Goal: Information Seeking & Learning: Check status

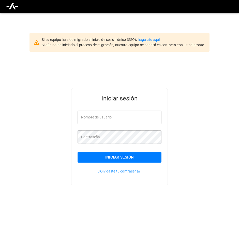
click at [150, 39] on link "haga clic aquí" at bounding box center [149, 40] width 22 height 4
click at [90, 116] on input "Nombre de usuario" at bounding box center [119, 117] width 84 height 13
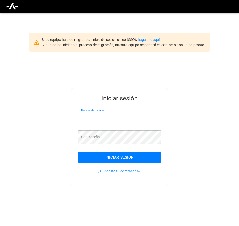
paste input "**********"
drag, startPoint x: 156, startPoint y: 117, endPoint x: 53, endPoint y: 113, distance: 102.9
click at [53, 113] on div "**********" at bounding box center [119, 145] width 239 height 187
type input "*"
drag, startPoint x: 86, startPoint y: 118, endPoint x: 73, endPoint y: 118, distance: 13.5
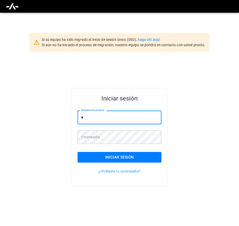
click at [73, 118] on div "Nombre de usuario * Nombre de usuario" at bounding box center [116, 115] width 90 height 20
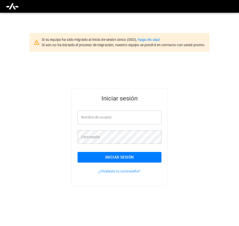
click at [120, 218] on div "Iniciar sesión Nombre de usuario Nombre de usuario Contraseña Contraseña Inicia…" at bounding box center [119, 145] width 239 height 187
click at [99, 115] on input "Nombre de usuario" at bounding box center [119, 117] width 84 height 13
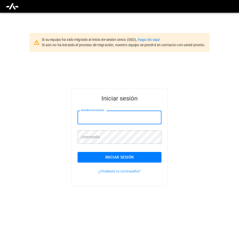
paste input "**********"
click at [109, 118] on input "**********" at bounding box center [119, 117] width 84 height 13
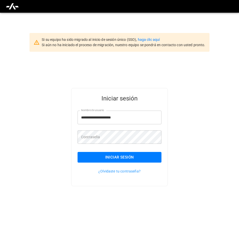
click at [125, 118] on input "**********" at bounding box center [119, 117] width 84 height 13
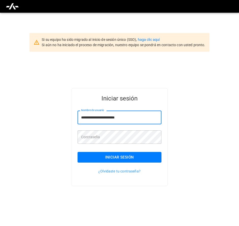
type input "**********"
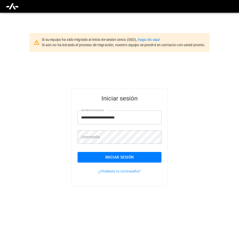
click at [84, 140] on div "Contraseña Contraseña" at bounding box center [119, 137] width 84 height 13
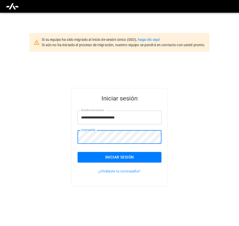
click at [88, 158] on button "Iniciar sesión" at bounding box center [119, 157] width 84 height 11
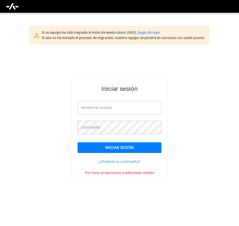
scroll to position [13, 0]
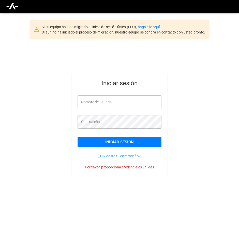
click at [102, 102] on input "Nombre de usuario" at bounding box center [119, 102] width 84 height 13
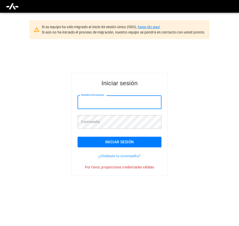
click at [147, 27] on link "haga clic aquí" at bounding box center [149, 27] width 22 height 4
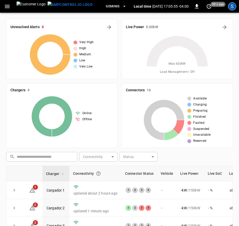
click at [233, 7] on div "S" at bounding box center [232, 6] width 8 height 8
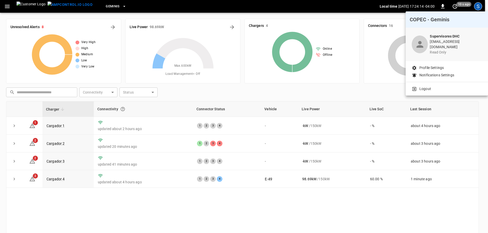
click at [59, 125] on div at bounding box center [244, 116] width 488 height 233
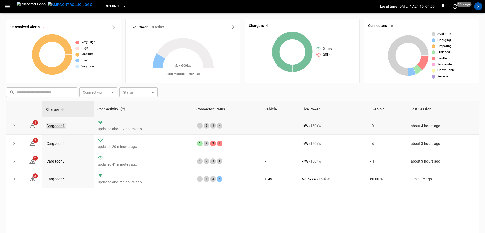
click at [59, 125] on link "Cargador 1" at bounding box center [55, 126] width 20 height 6
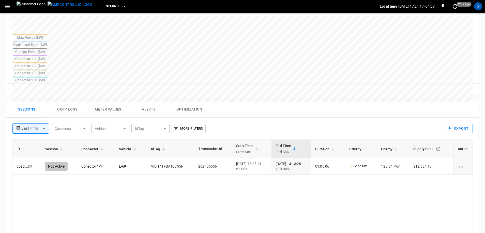
scroll to position [203, 0]
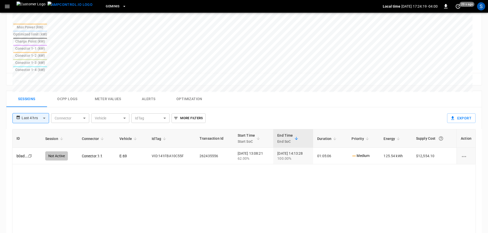
click at [47, 81] on body "**********" at bounding box center [244, 55] width 488 height 516
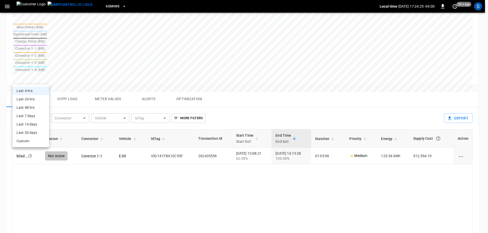
click at [34, 100] on li "Last 24 hrs" at bounding box center [30, 99] width 37 height 8
type input "**********"
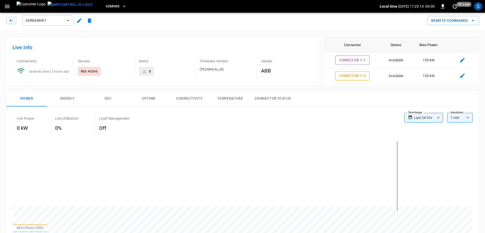
scroll to position [0, 0]
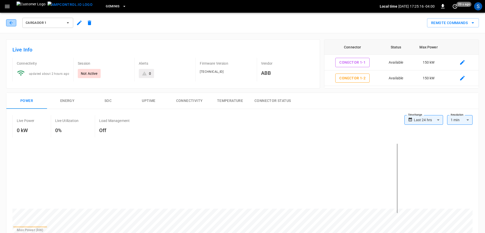
click at [10, 24] on icon "button" at bounding box center [11, 22] width 5 height 5
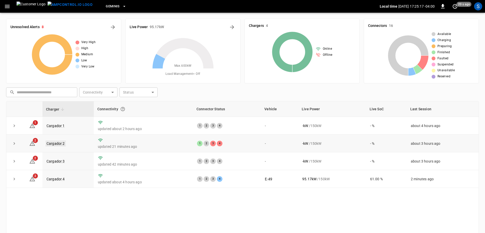
click at [53, 144] on link "Cargador 2" at bounding box center [55, 144] width 20 height 6
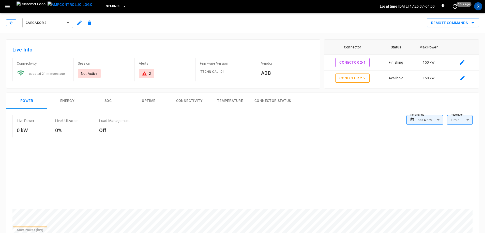
click at [8, 24] on button "button" at bounding box center [11, 22] width 10 height 7
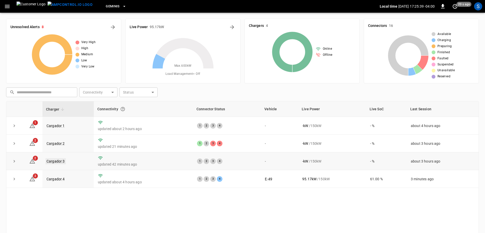
click at [57, 165] on link "Cargador 3" at bounding box center [55, 161] width 20 height 6
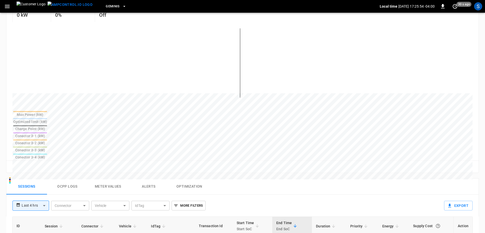
scroll to position [127, 0]
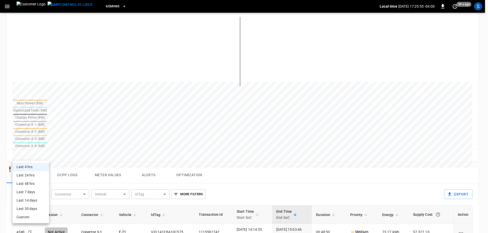
click at [44, 158] on body "**********" at bounding box center [244, 131] width 488 height 516
click at [38, 176] on li "Last 24 hrs" at bounding box center [30, 175] width 37 height 8
type input "**********"
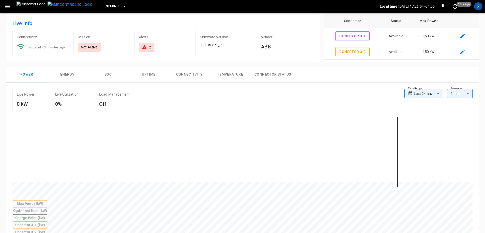
scroll to position [0, 0]
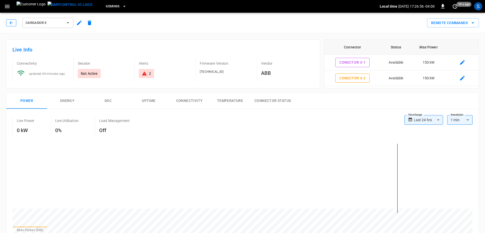
click at [10, 23] on icon "button" at bounding box center [10, 22] width 3 height 3
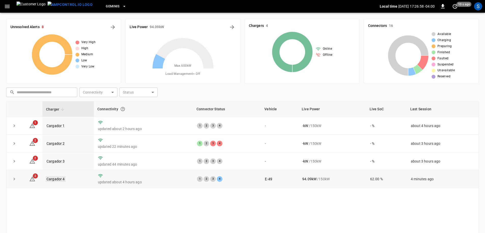
click at [54, 179] on link "Cargador 4" at bounding box center [55, 179] width 20 height 6
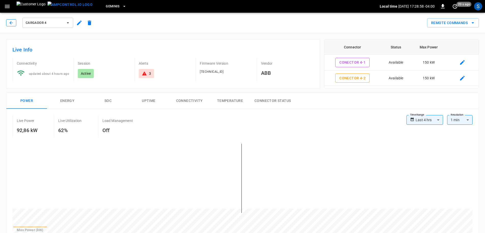
click at [13, 23] on icon "button" at bounding box center [11, 22] width 5 height 5
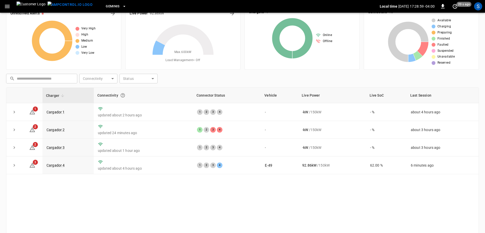
scroll to position [25, 0]
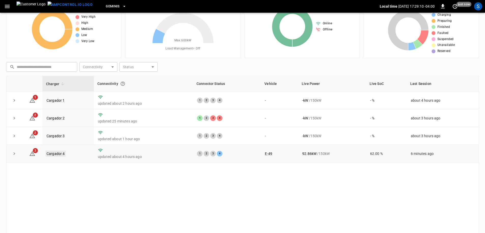
click at [57, 156] on link "Cargador 4" at bounding box center [55, 154] width 20 height 6
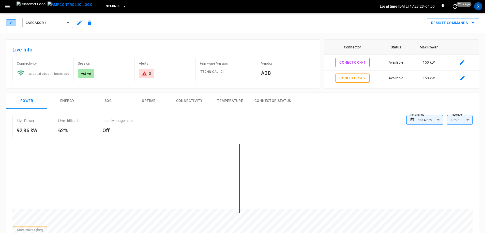
click at [13, 23] on icon "button" at bounding box center [11, 22] width 5 height 5
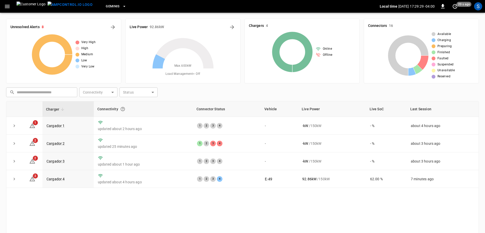
scroll to position [25, 0]
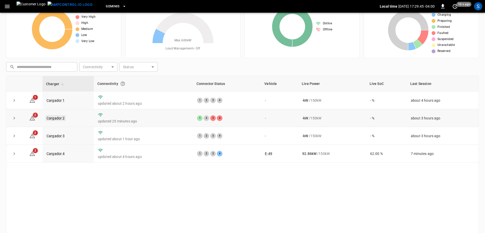
click at [58, 119] on link "Cargador 2" at bounding box center [55, 118] width 20 height 6
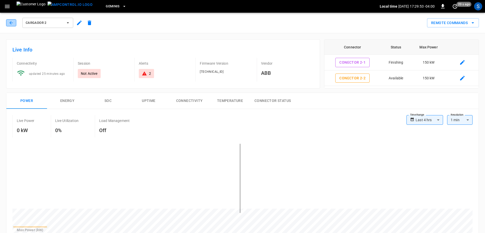
click at [13, 21] on icon "button" at bounding box center [11, 22] width 5 height 5
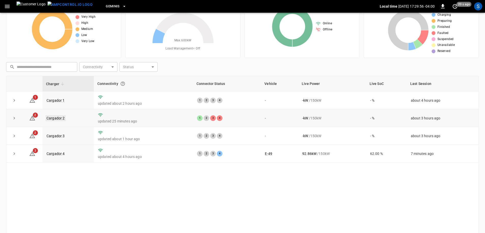
click at [60, 117] on link "Cargador 2" at bounding box center [55, 118] width 20 height 6
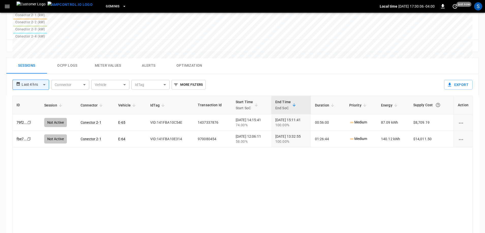
scroll to position [244, 0]
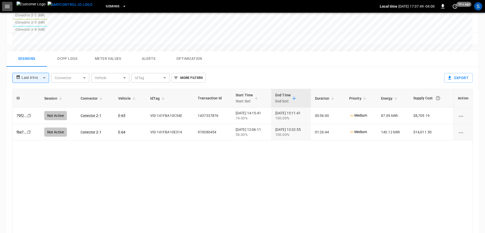
click at [11, 7] on button "button" at bounding box center [7, 6] width 10 height 9
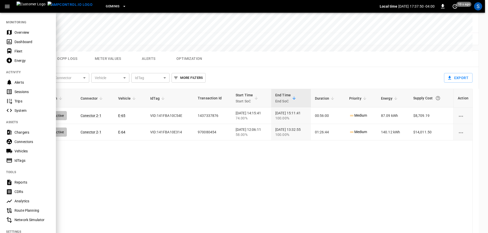
click at [172, 135] on div at bounding box center [244, 116] width 488 height 233
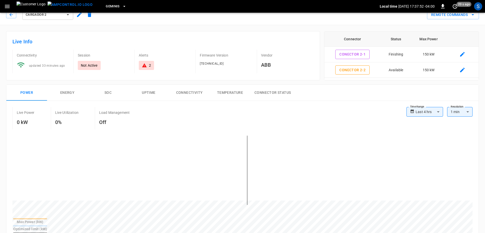
scroll to position [0, 0]
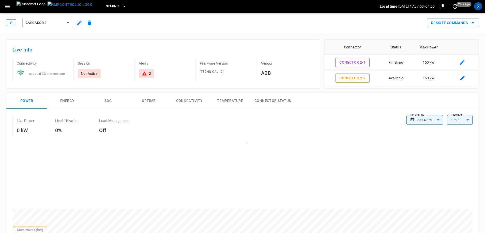
click at [14, 23] on button "button" at bounding box center [11, 22] width 10 height 7
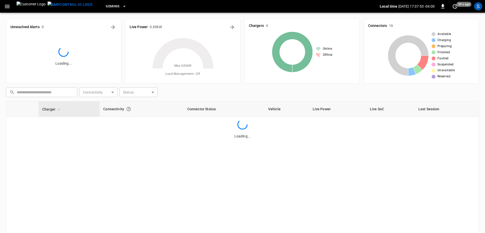
scroll to position [25, 0]
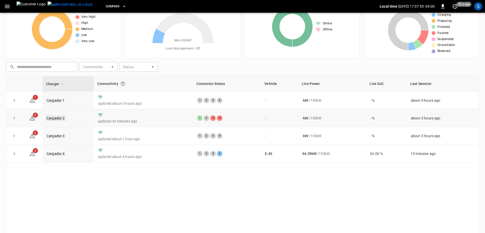
click at [62, 119] on link "Cargador 2" at bounding box center [55, 118] width 20 height 6
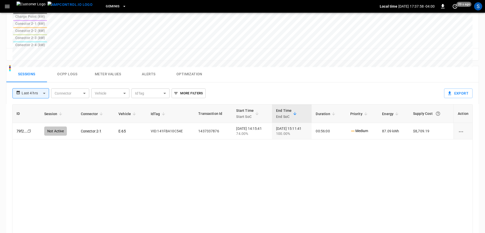
scroll to position [229, 0]
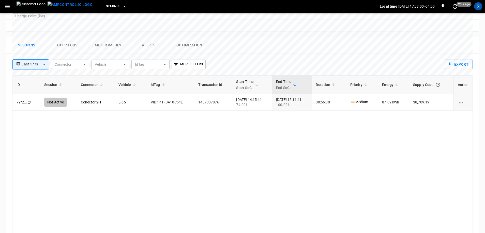
click at [42, 54] on body "**********" at bounding box center [242, 14] width 485 height 487
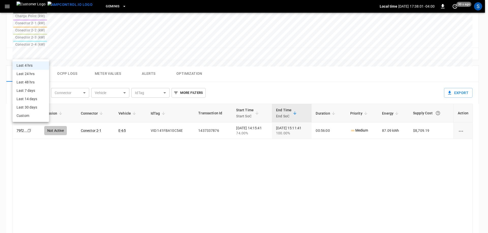
click at [33, 76] on li "Last 24 hrs" at bounding box center [30, 74] width 37 height 8
type input "**********"
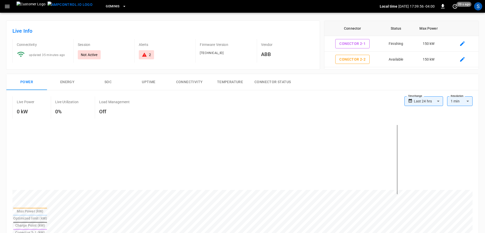
scroll to position [0, 0]
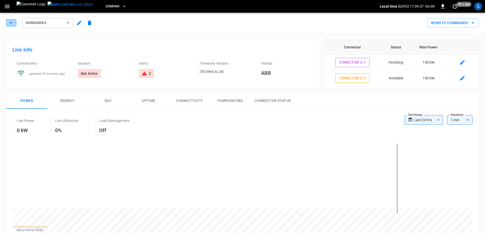
click at [12, 25] on button "button" at bounding box center [11, 22] width 10 height 7
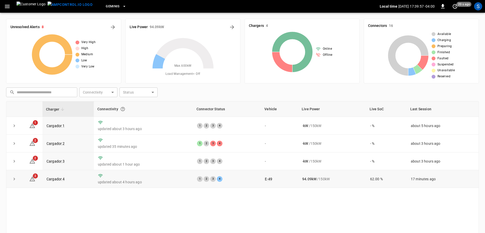
scroll to position [25, 0]
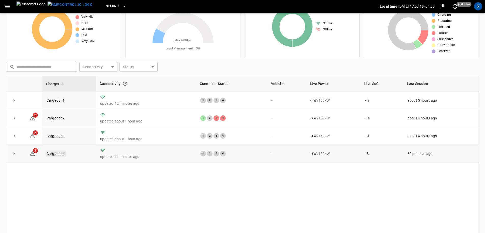
click at [63, 155] on link "Cargador 4" at bounding box center [55, 154] width 20 height 6
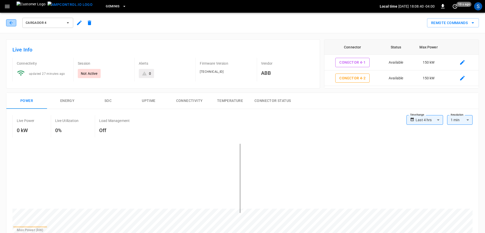
click at [12, 24] on icon "button" at bounding box center [11, 22] width 5 height 5
